Goal: Understand process/instructions: Learn about a topic

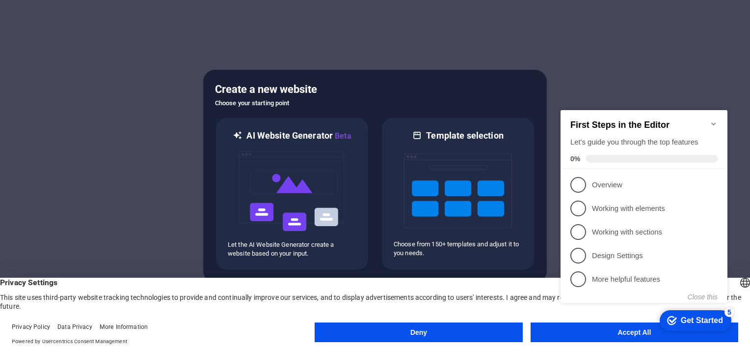
click at [432, 336] on button "Deny" at bounding box center [419, 332] width 208 height 20
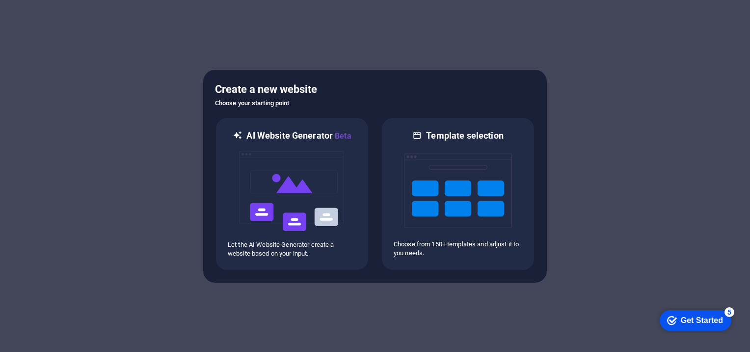
click at [703, 318] on div "Get Started" at bounding box center [702, 320] width 42 height 9
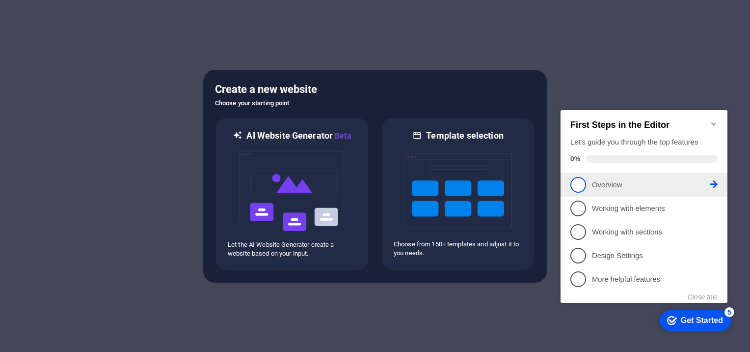
click at [608, 183] on p "Overview - incomplete" at bounding box center [651, 185] width 118 height 10
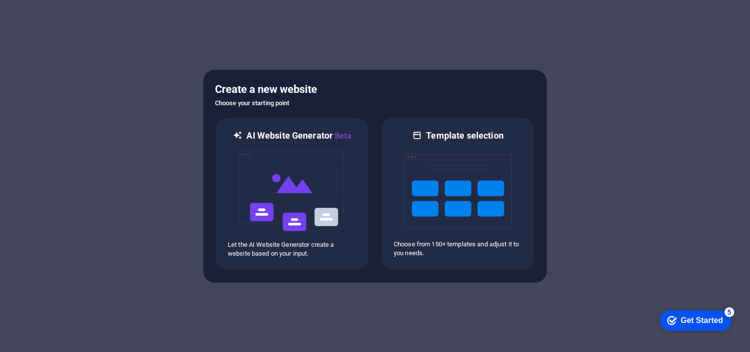
click at [695, 319] on div "Get Started" at bounding box center [702, 320] width 42 height 9
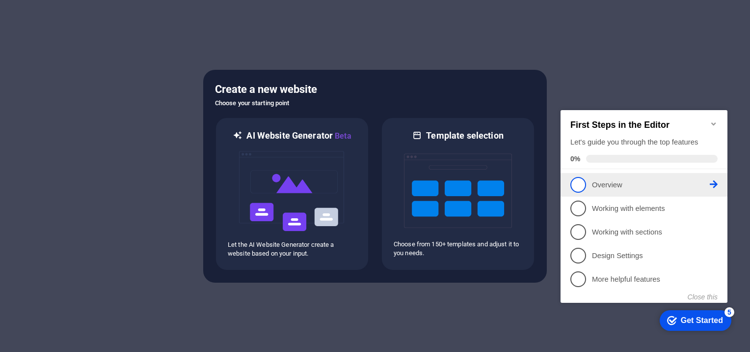
click at [716, 183] on icon at bounding box center [714, 184] width 8 height 8
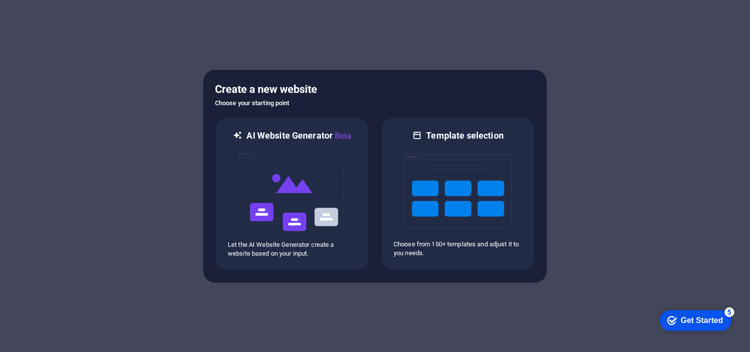
click at [703, 322] on div "Get Started" at bounding box center [702, 320] width 42 height 9
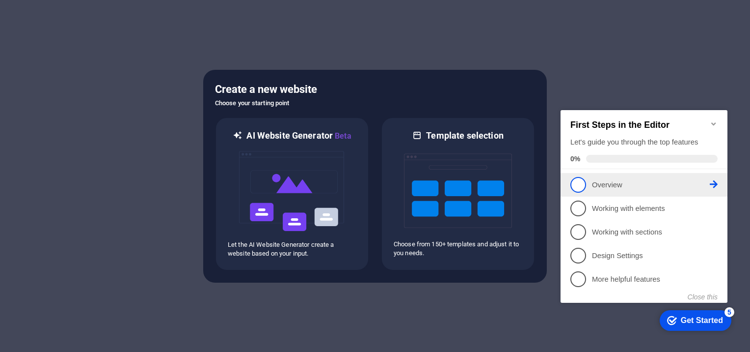
click at [613, 183] on p "Overview - incomplete" at bounding box center [651, 185] width 118 height 10
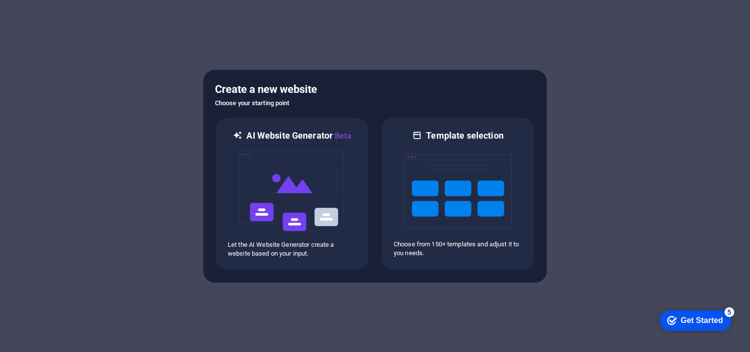
click at [700, 316] on div "Get Started" at bounding box center [702, 320] width 42 height 9
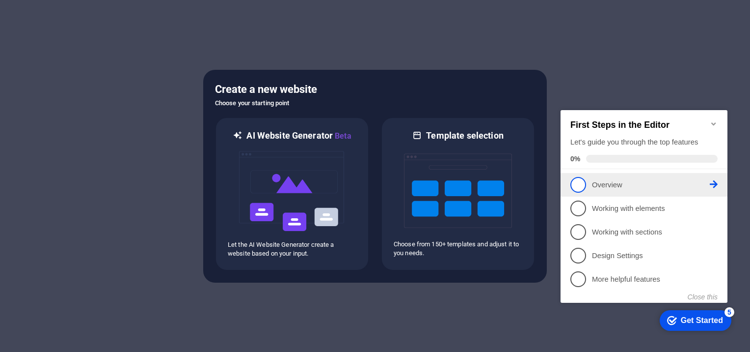
click at [581, 184] on span "1" at bounding box center [579, 185] width 16 height 16
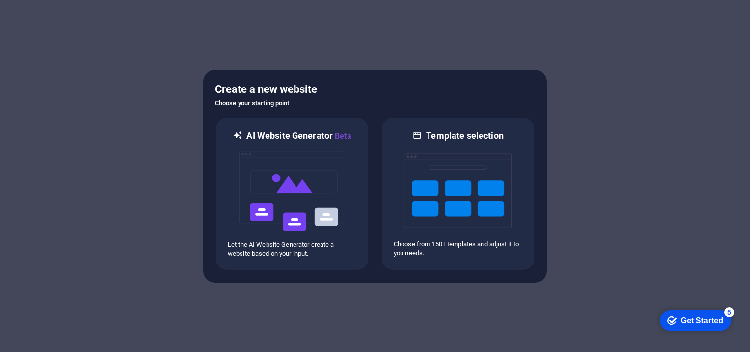
click at [693, 321] on div "Get Started" at bounding box center [702, 320] width 42 height 9
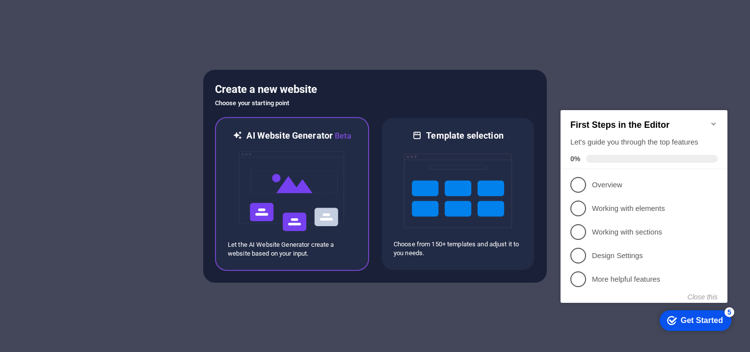
click at [276, 204] on img at bounding box center [292, 191] width 108 height 98
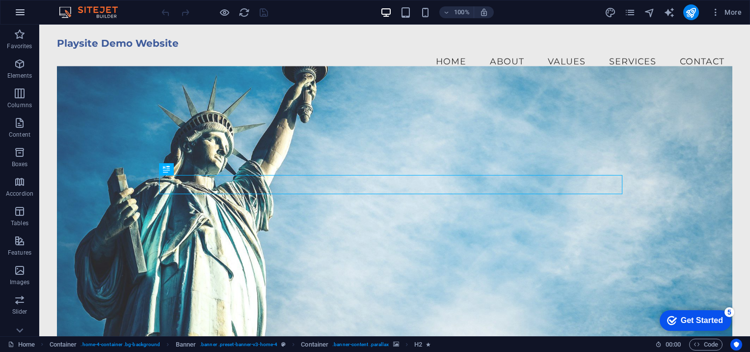
click at [17, 13] on icon "button" at bounding box center [20, 12] width 12 height 12
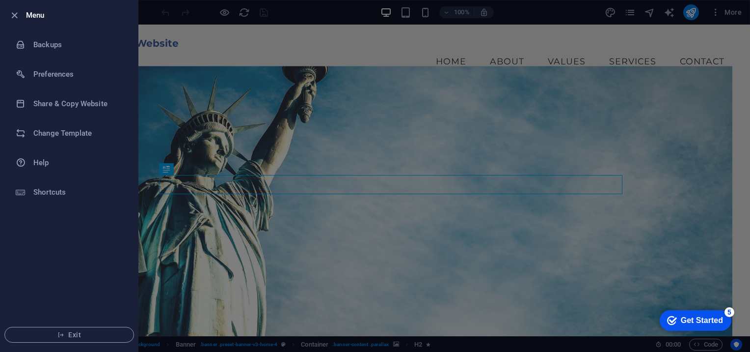
click at [17, 13] on icon "button" at bounding box center [14, 15] width 11 height 11
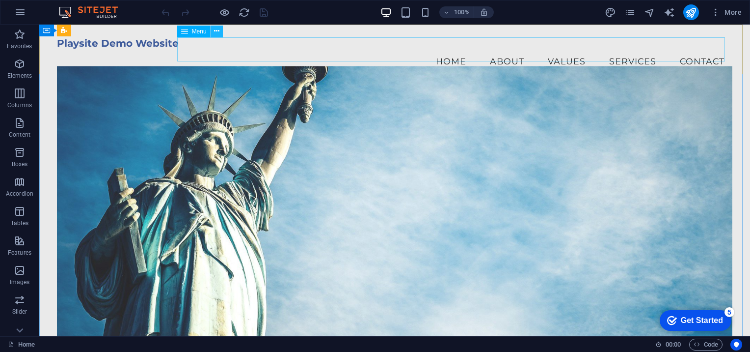
click at [218, 34] on icon at bounding box center [216, 31] width 5 height 10
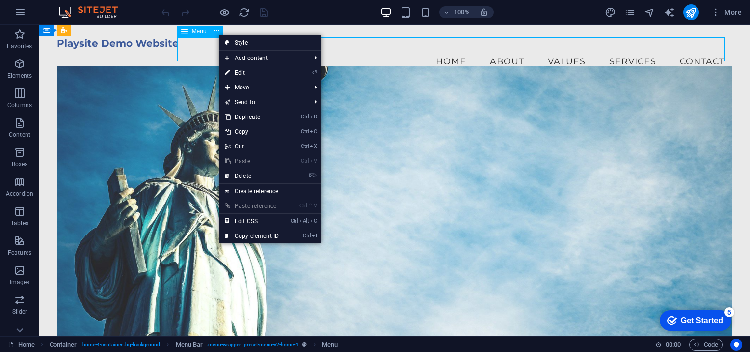
click at [184, 31] on icon at bounding box center [184, 32] width 7 height 12
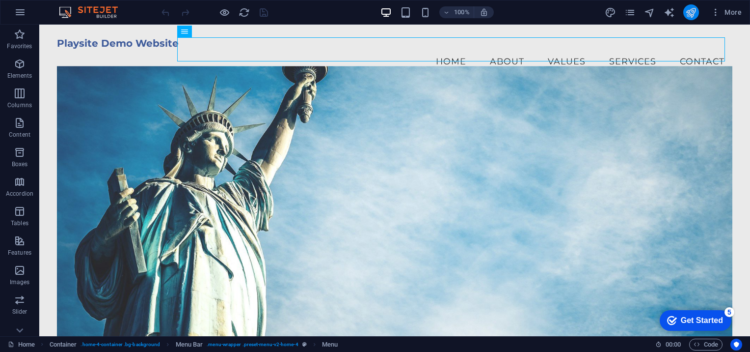
click at [691, 16] on icon "publish" at bounding box center [691, 12] width 11 height 11
